Goal: Check status: Check status

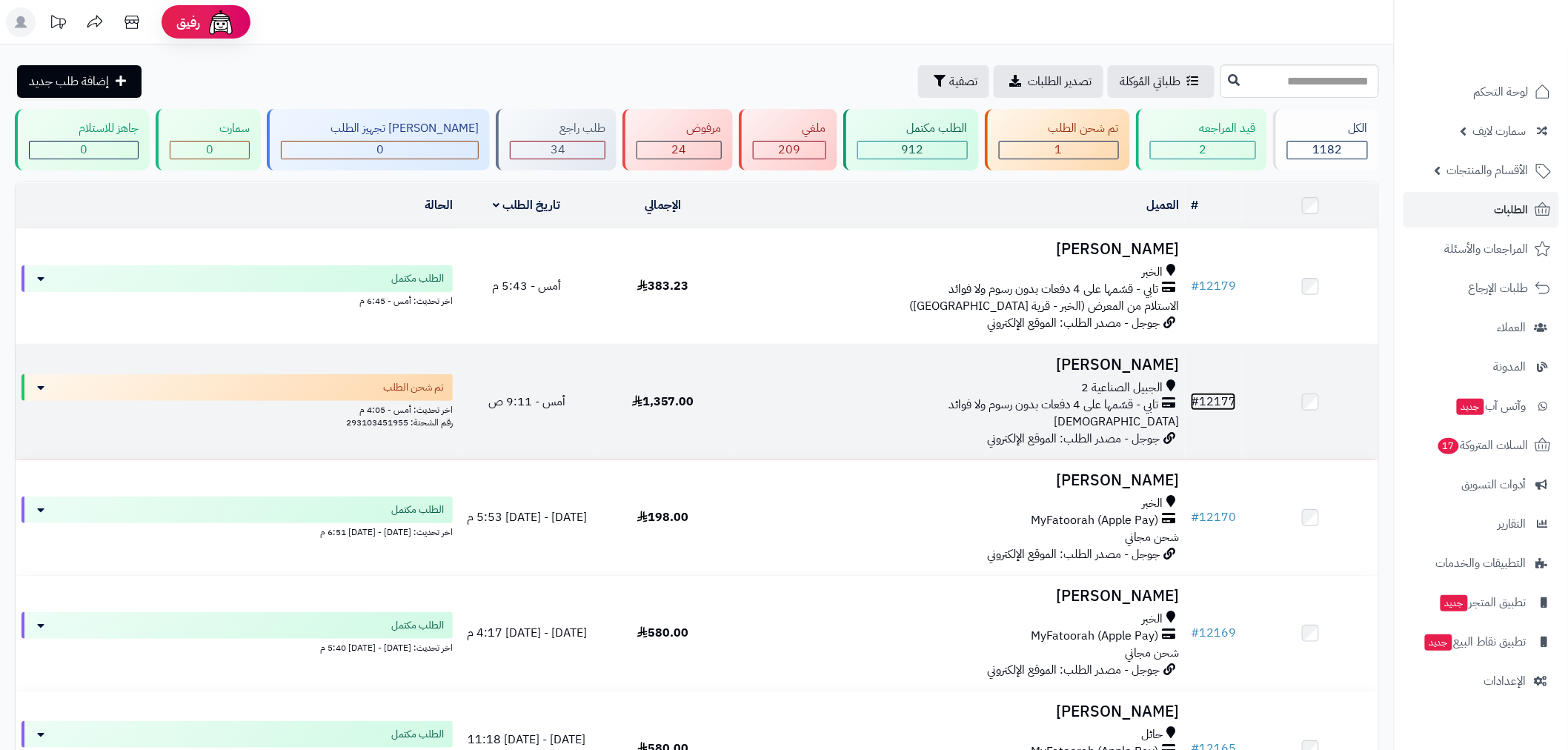
click at [1218, 401] on link "# 12177" at bounding box center [1213, 401] width 45 height 18
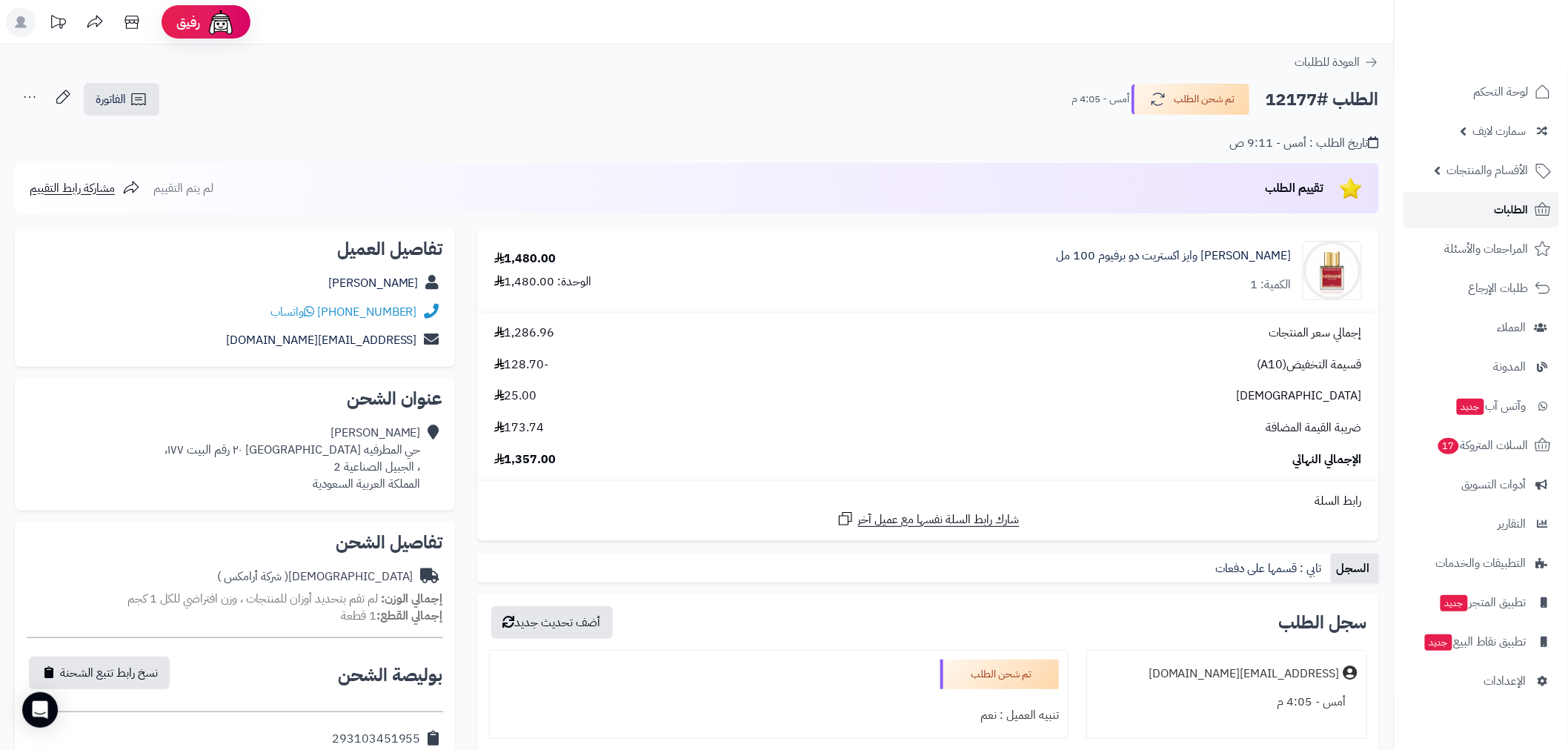
click at [1515, 210] on span "الطلبات" at bounding box center [1511, 209] width 34 height 20
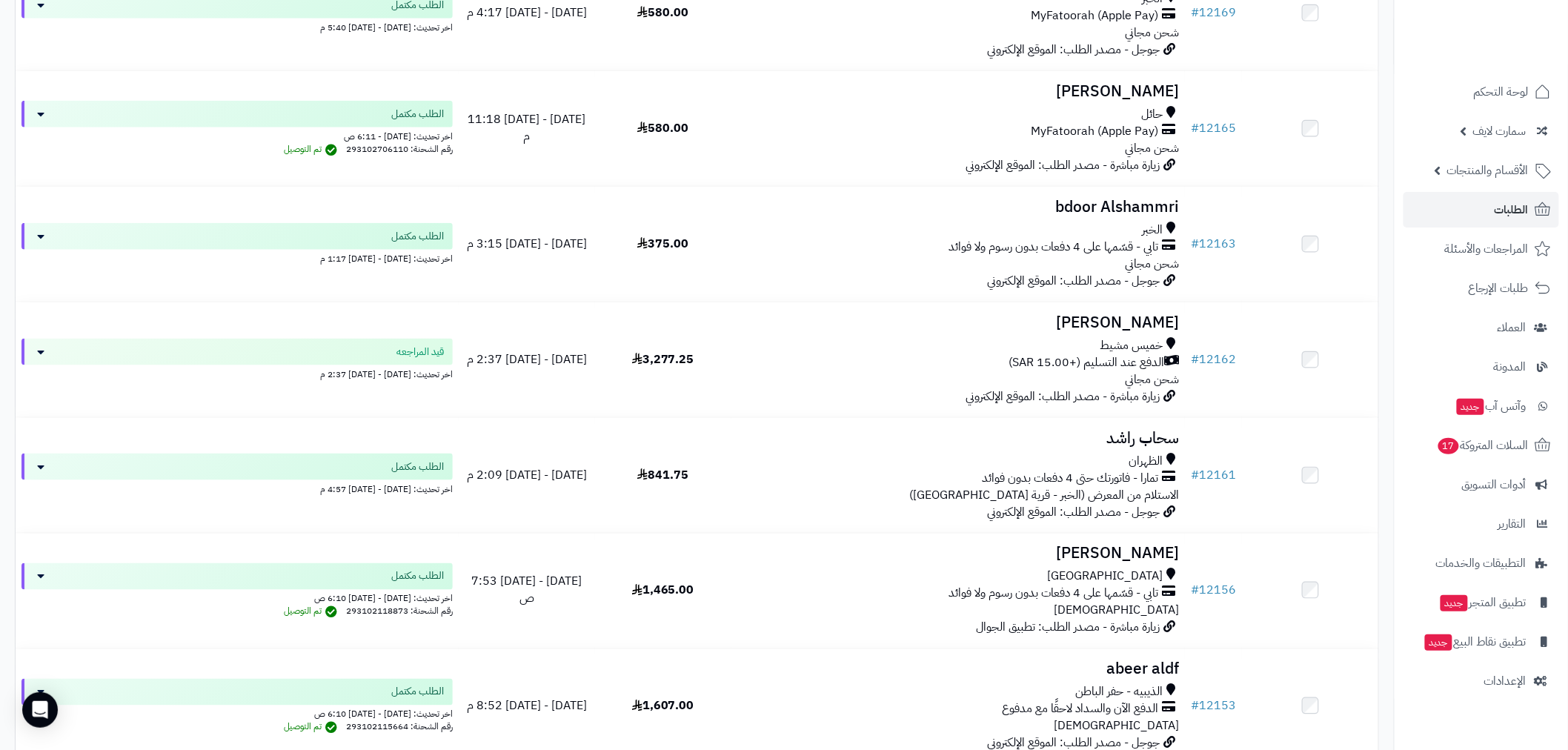
scroll to position [768, 0]
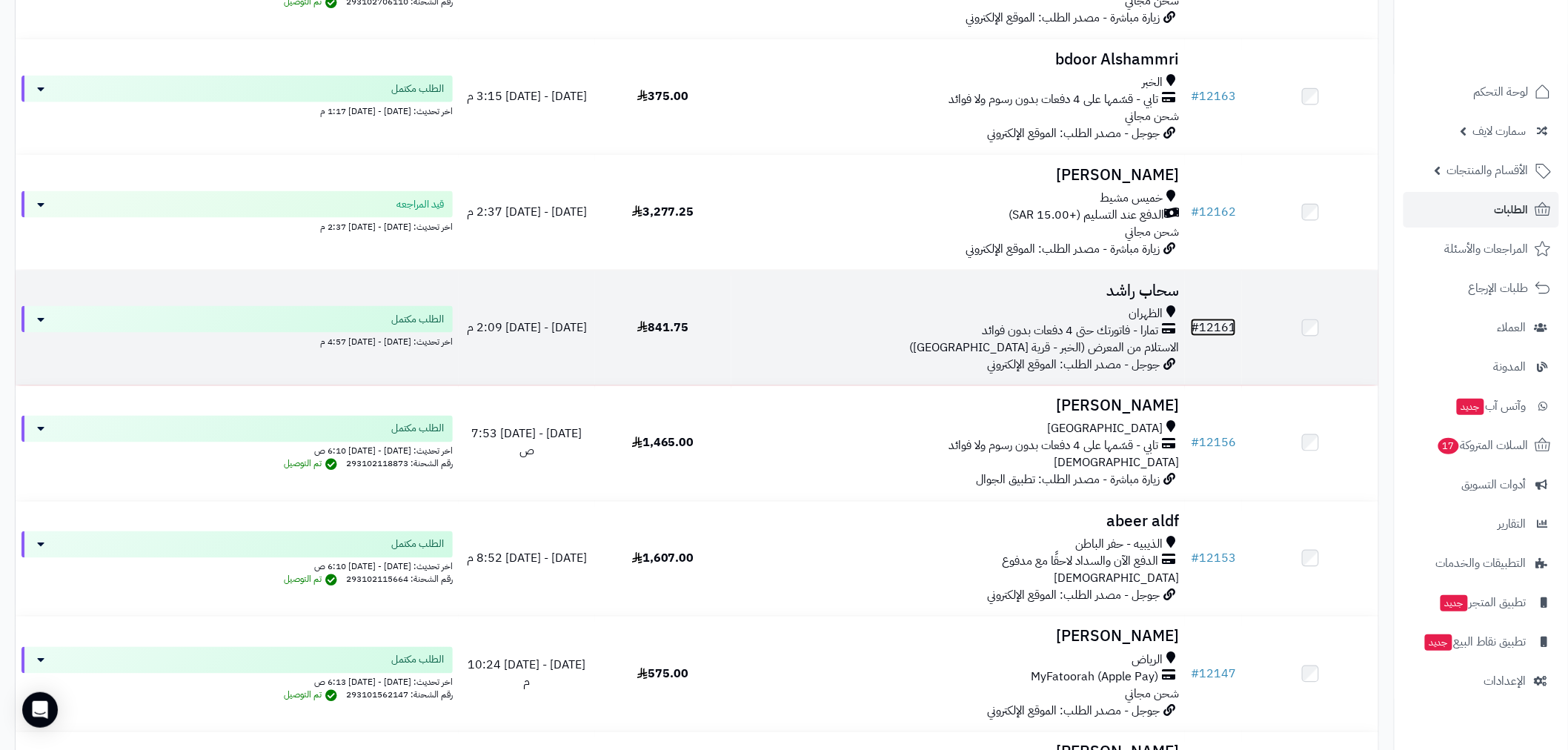
click at [1211, 321] on link "# 12161" at bounding box center [1213, 328] width 45 height 18
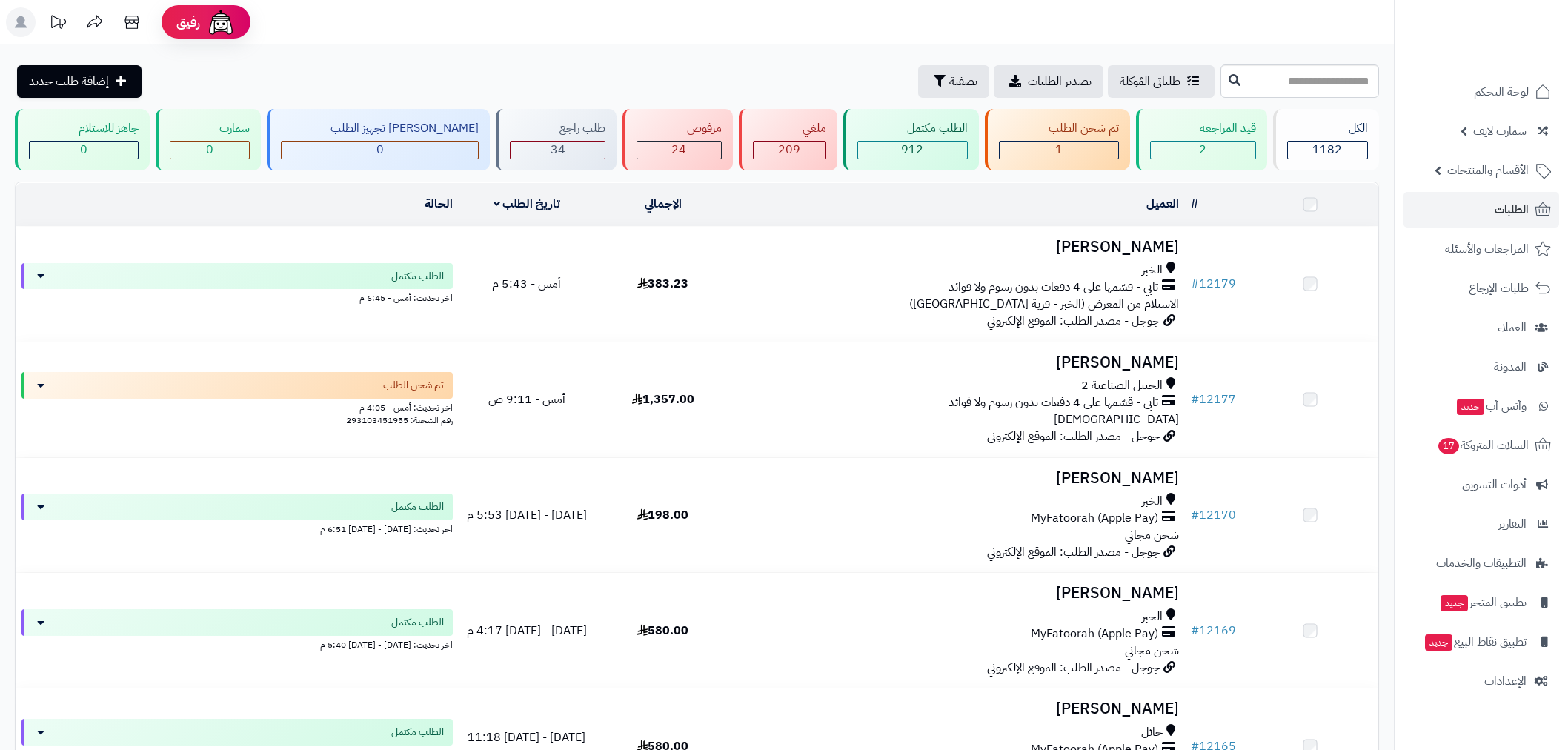
scroll to position [768, 0]
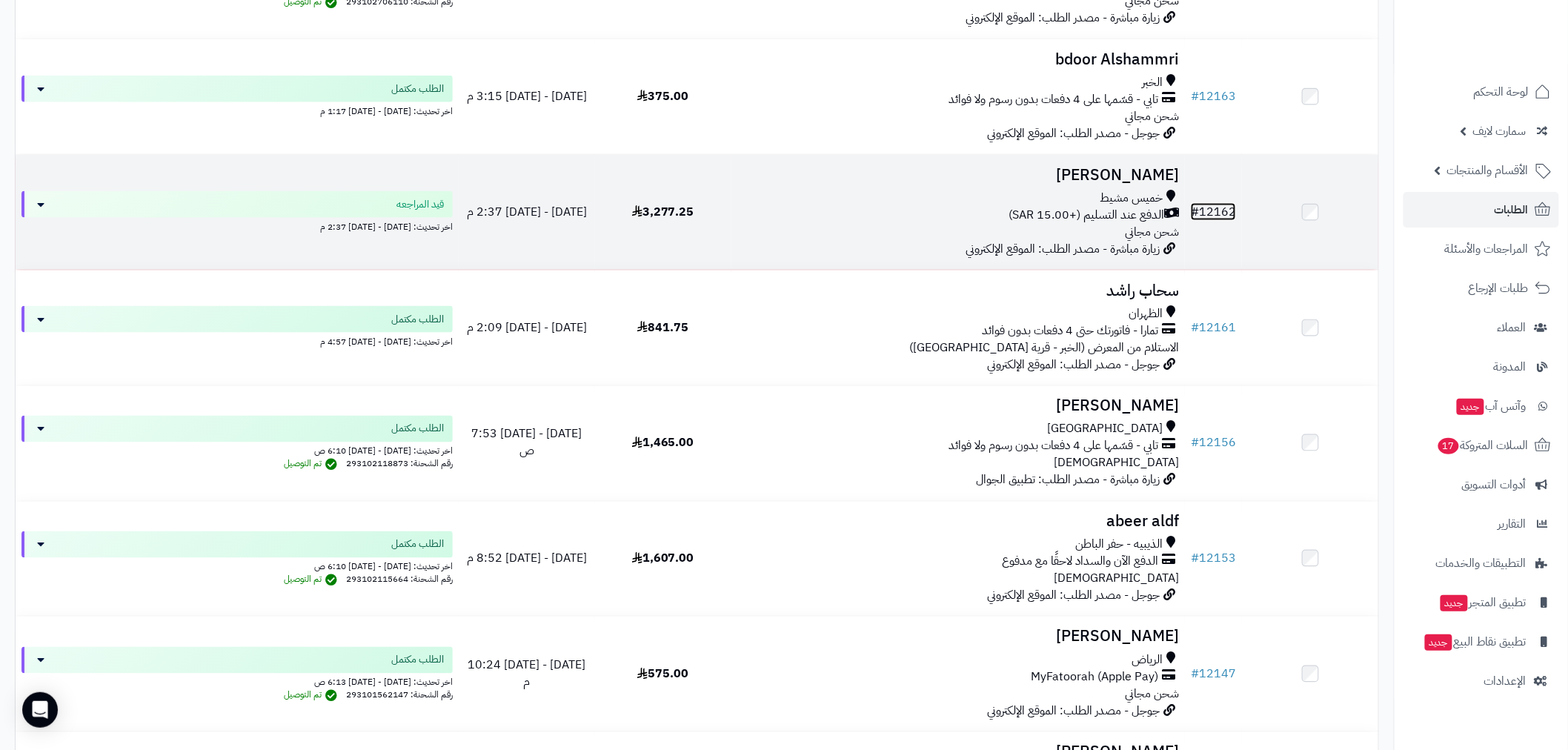
click at [1206, 206] on link "# 12162" at bounding box center [1213, 212] width 45 height 18
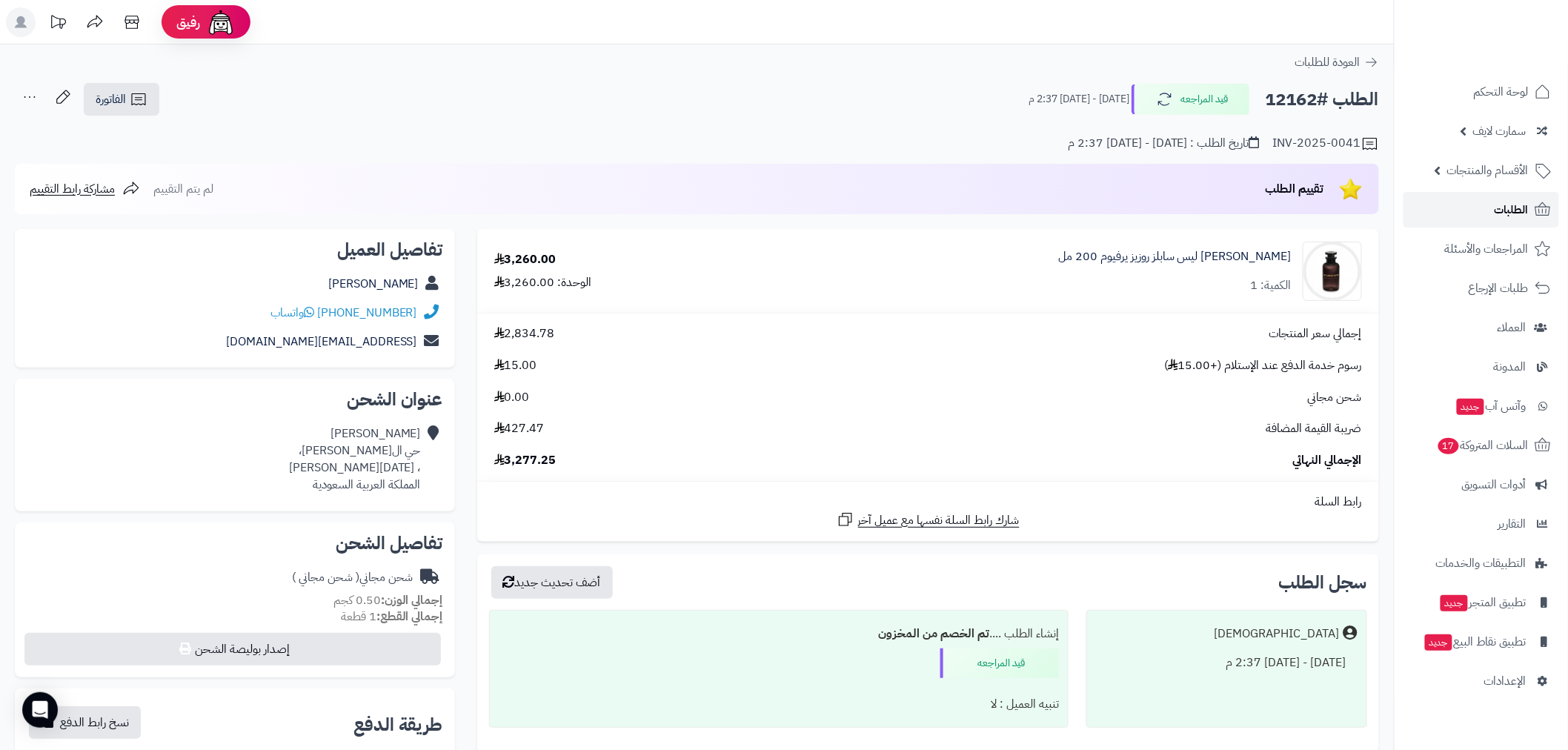
click at [1480, 217] on link "الطلبات" at bounding box center [1481, 209] width 156 height 35
